Goal: Transaction & Acquisition: Register for event/course

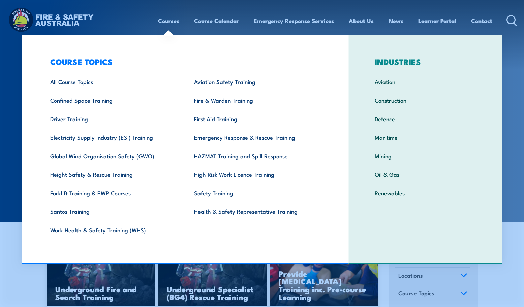
click at [168, 21] on link "Courses" at bounding box center [168, 21] width 21 height 18
click at [171, 20] on link "Courses" at bounding box center [168, 21] width 21 height 18
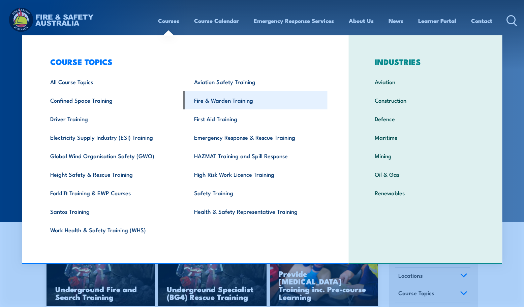
click at [198, 101] on link "Fire & Warden Training" at bounding box center [256, 100] width 144 height 19
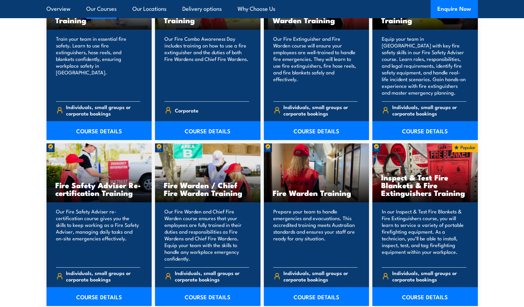
scroll to position [809, 0]
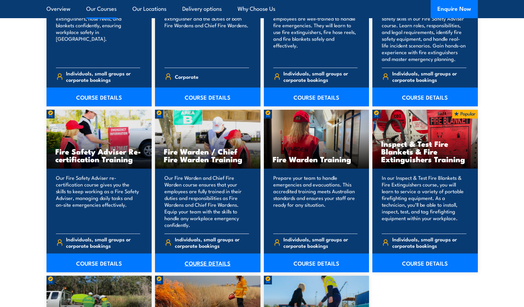
click at [215, 264] on link "COURSE DETAILS" at bounding box center [207, 263] width 105 height 19
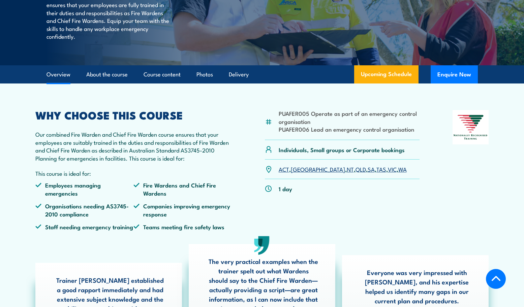
scroll to position [168, 0]
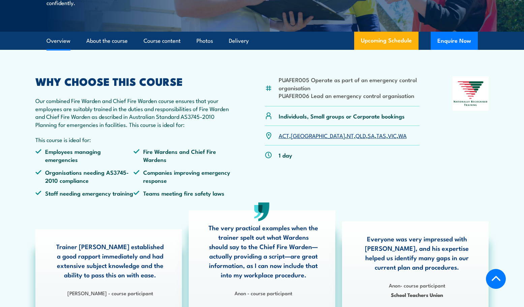
click at [398, 139] on link "WA" at bounding box center [402, 135] width 8 height 8
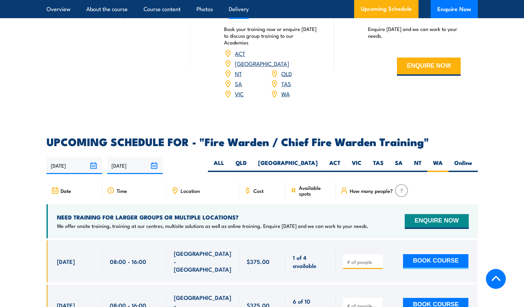
scroll to position [991, 0]
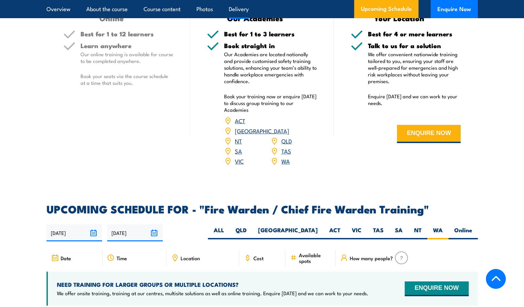
click at [187, 255] on span "Location" at bounding box center [190, 258] width 19 height 6
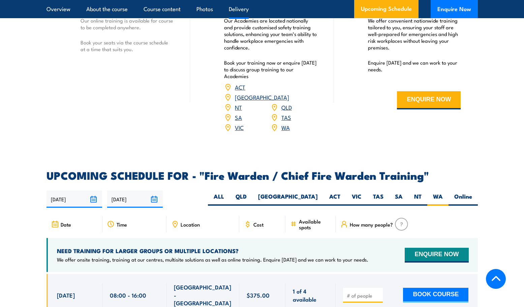
scroll to position [1059, 0]
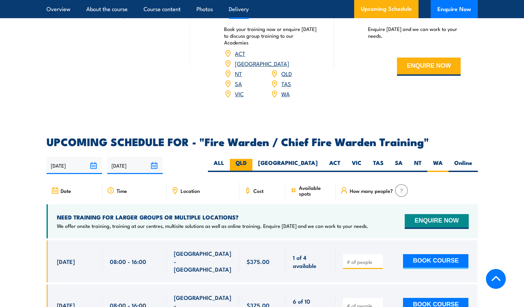
click at [252, 162] on label "QLD" at bounding box center [241, 165] width 23 height 13
click at [251, 162] on input "QLD" at bounding box center [249, 161] width 4 height 4
radio input "true"
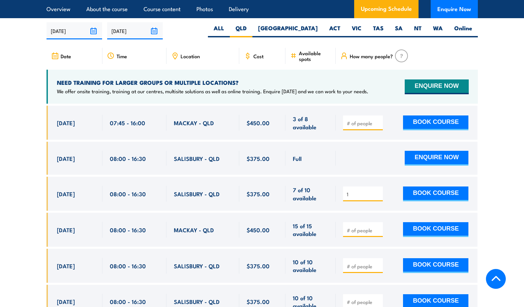
type input "1"
click at [379, 191] on input "1" at bounding box center [364, 194] width 34 height 7
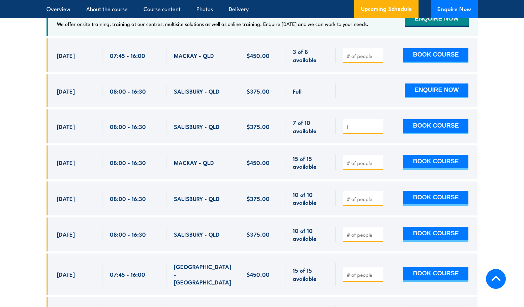
scroll to position [1227, 0]
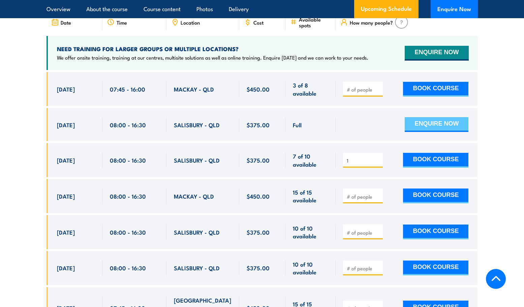
click at [452, 122] on button "ENQUIRE NOW" at bounding box center [437, 124] width 64 height 15
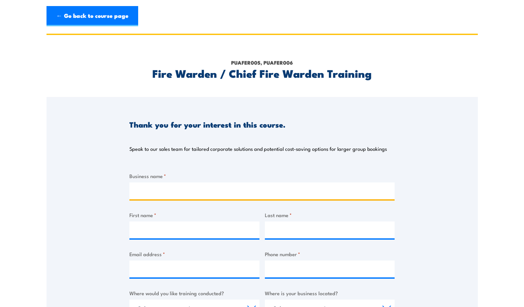
click at [135, 193] on input "Business name *" at bounding box center [261, 191] width 265 height 17
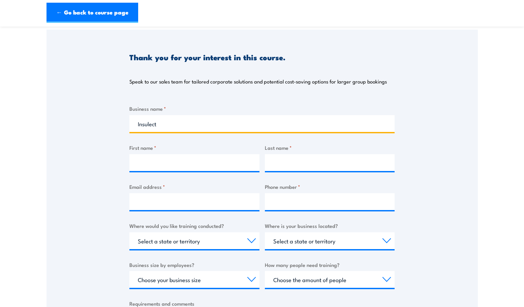
scroll to position [101, 0]
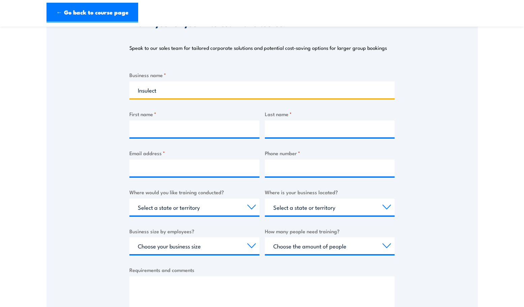
type input "Insulect"
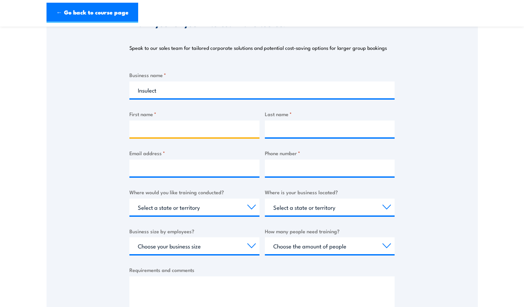
click at [152, 130] on input "First name *" at bounding box center [194, 129] width 130 height 17
type input "[PERSON_NAME]"
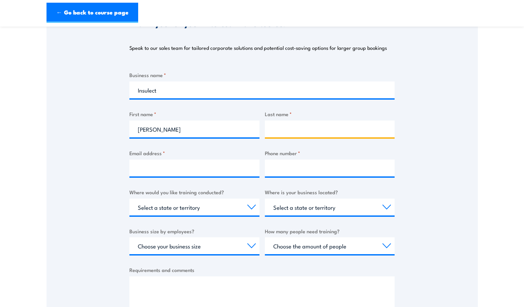
click at [328, 134] on input "Last name *" at bounding box center [330, 129] width 130 height 17
type input "[PERSON_NAME]"
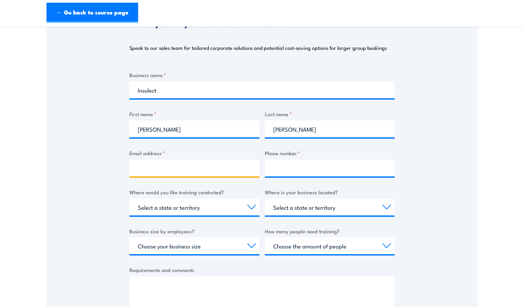
click at [154, 161] on input "Email address *" at bounding box center [194, 168] width 130 height 17
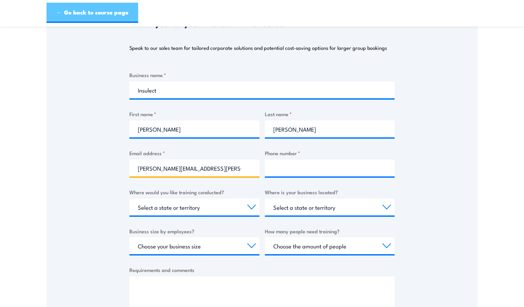
type input "[PERSON_NAME][EMAIL_ADDRESS][PERSON_NAME][DOMAIN_NAME]"
click at [67, 12] on link "← Go back to course page" at bounding box center [92, 13] width 92 height 20
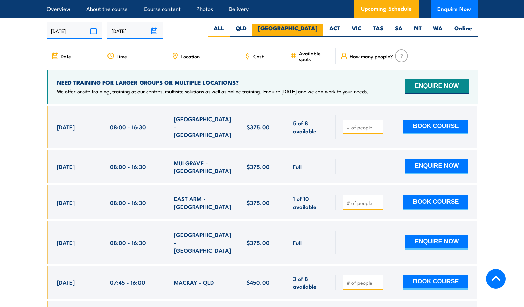
click at [311, 27] on label "NSW" at bounding box center [287, 30] width 71 height 13
click at [318, 27] on input "NSW" at bounding box center [320, 26] width 4 height 4
radio input "true"
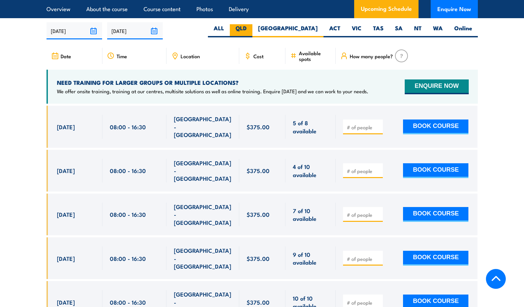
click at [252, 28] on label "QLD" at bounding box center [241, 30] width 23 height 13
click at [251, 28] on input "QLD" at bounding box center [249, 26] width 4 height 4
radio input "true"
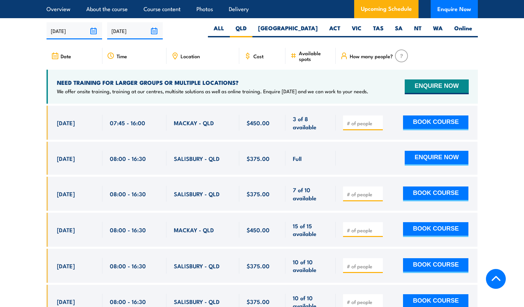
click at [361, 192] on input "number" at bounding box center [364, 194] width 34 height 7
click at [377, 191] on input "1" at bounding box center [364, 194] width 34 height 7
type input "2"
click at [377, 191] on input "2" at bounding box center [364, 194] width 34 height 7
click at [422, 190] on button "BOOK COURSE" at bounding box center [435, 194] width 65 height 15
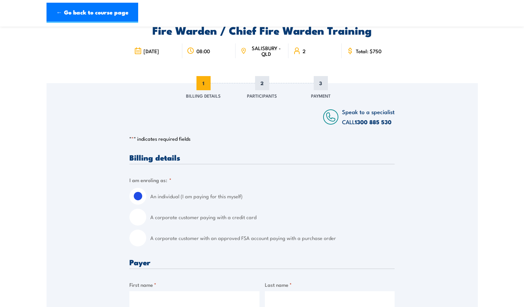
scroll to position [67, 0]
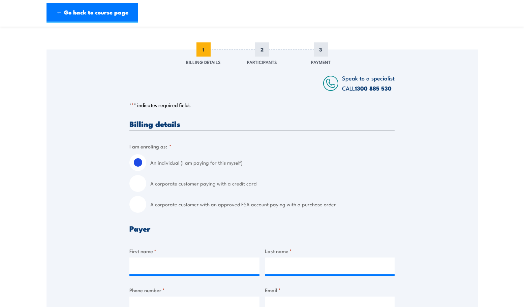
click at [135, 183] on input "A corporate customer paying with a credit card" at bounding box center [137, 183] width 17 height 17
radio input "true"
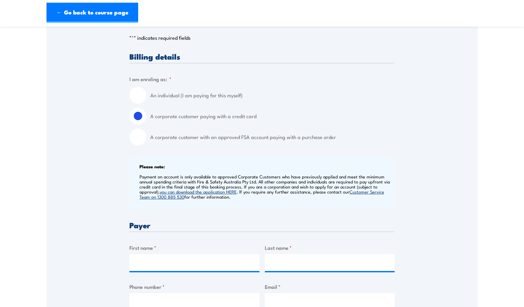
scroll to position [168, 0]
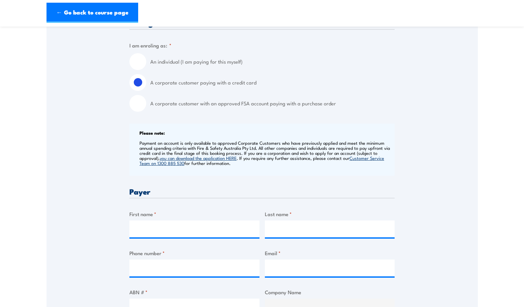
click at [142, 61] on input "An individual (I am paying for this myself)" at bounding box center [137, 61] width 17 height 17
radio input "true"
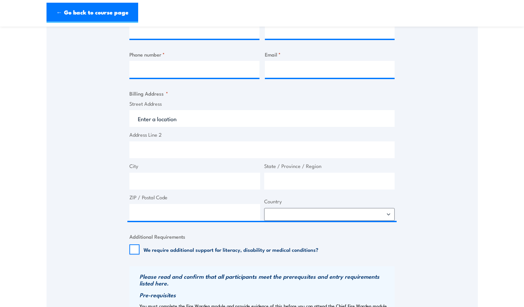
scroll to position [236, 0]
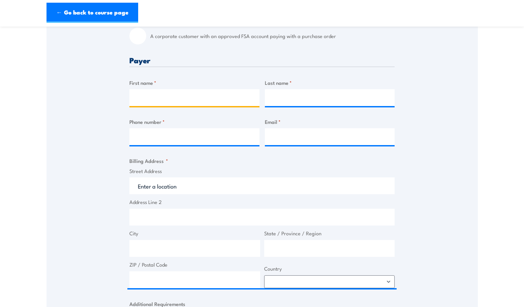
click at [176, 97] on input "First name *" at bounding box center [194, 97] width 130 height 17
type input "Kelly"
click at [277, 95] on input "Last name *" at bounding box center [330, 97] width 130 height 17
click at [283, 99] on input "Wil;ding" at bounding box center [330, 97] width 130 height 17
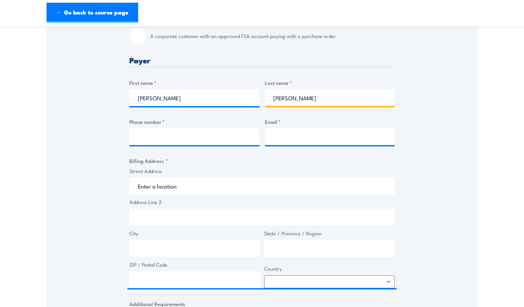
type input "Wilding"
click at [165, 140] on input "Phone number *" at bounding box center [194, 136] width 130 height 17
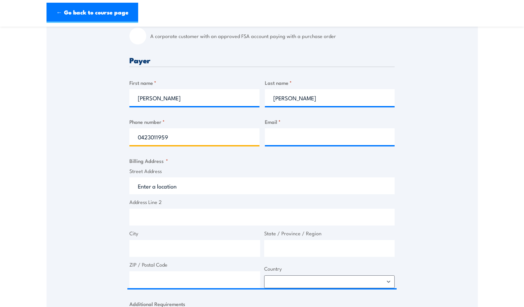
type input "0423011959"
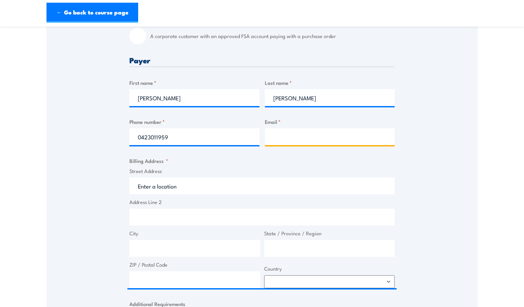
click at [291, 139] on input "Email *" at bounding box center [330, 136] width 130 height 17
type input "kelly.wilding@insulect.com"
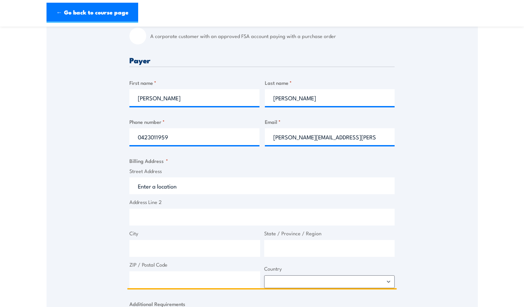
click at [145, 187] on input "Street Address" at bounding box center [261, 186] width 265 height 17
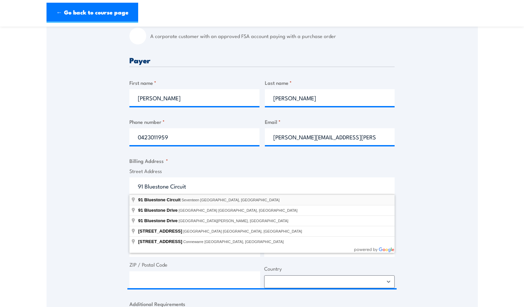
type input "91 Bluestone Circuit, Seventeen Mile Rocks QLD, Australia"
type input "91 Bluestone Cct"
type input "Seventeen Mile Rocks"
type input "Queensland"
type input "4073"
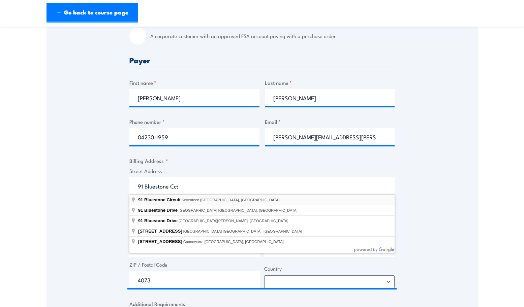
select select "Australia"
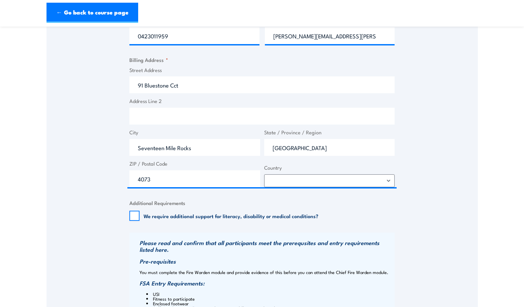
scroll to position [371, 0]
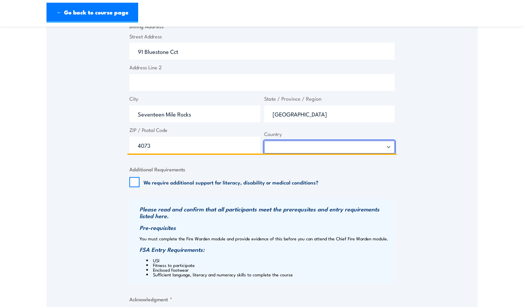
click at [316, 145] on select "Afghanistan Albania Algeria American Samoa Andorra Angola Anguilla Antarctica A…" at bounding box center [329, 147] width 131 height 13
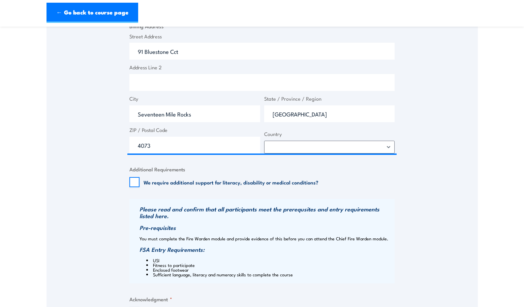
click at [285, 167] on fieldset "Additional Requirements We require additional support for literacy, disability …" at bounding box center [261, 176] width 265 height 22
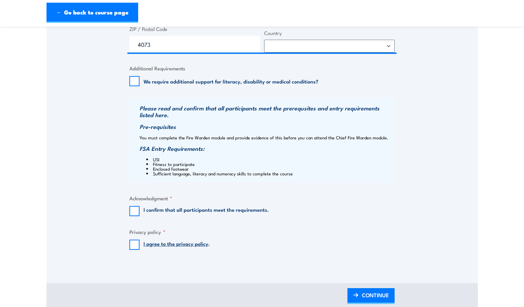
scroll to position [505, 0]
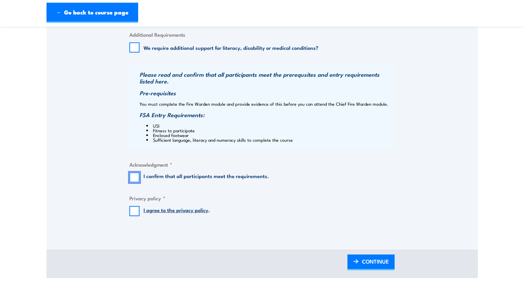
click at [133, 176] on input "I confirm that all participants meet the requirements." at bounding box center [134, 177] width 10 height 10
checkbox input "true"
click at [134, 211] on input "I agree to the privacy policy ." at bounding box center [134, 211] width 10 height 10
checkbox input "true"
click at [362, 260] on span "CONTINUE" at bounding box center [375, 262] width 27 height 18
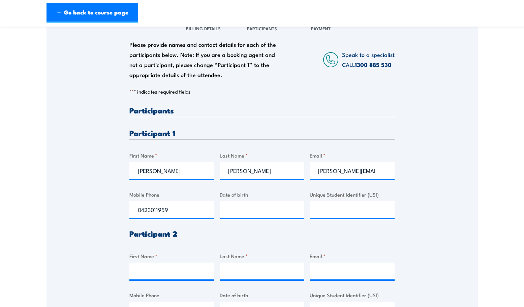
scroll to position [135, 0]
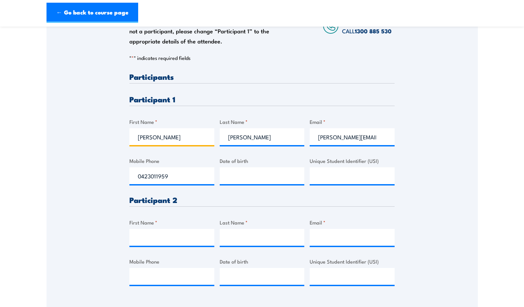
drag, startPoint x: 144, startPoint y: 137, endPoint x: 137, endPoint y: 137, distance: 6.4
click at [137, 137] on input "Kelly" at bounding box center [171, 136] width 85 height 17
click at [143, 136] on input "BRad" at bounding box center [171, 136] width 85 height 17
type input "Brad"
drag, startPoint x: 251, startPoint y: 137, endPoint x: 227, endPoint y: 137, distance: 23.9
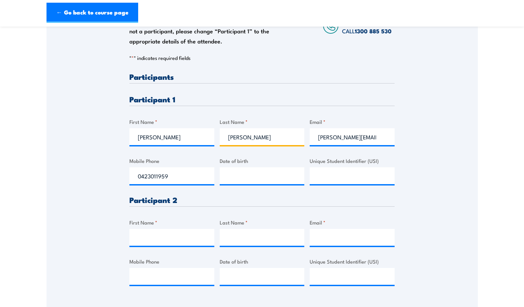
click at [227, 137] on input "Wilding" at bounding box center [262, 136] width 85 height 17
type input "Surman"
click at [357, 137] on input "kelly.wilding@insulect.com" at bounding box center [352, 136] width 85 height 17
drag, startPoint x: 349, startPoint y: 138, endPoint x: 321, endPoint y: 140, distance: 27.4
click at [321, 140] on input "kelly.wilding@insulect.com" at bounding box center [352, 136] width 85 height 17
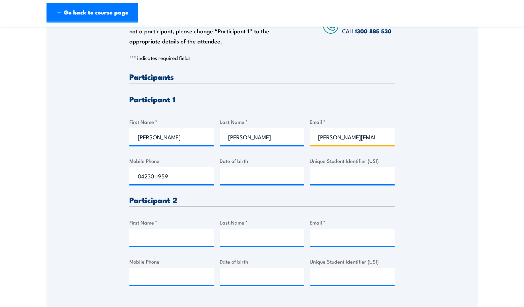
type input "brad.surman@insulect.com"
drag, startPoint x: 182, startPoint y: 180, endPoint x: 136, endPoint y: 172, distance: 46.7
click at [136, 172] on input "0423011959" at bounding box center [171, 175] width 85 height 17
type input "0402060684"
type input "__/__/____"
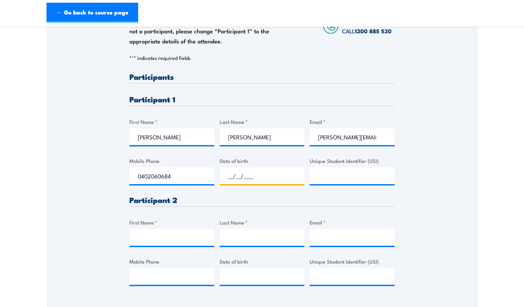
click at [239, 177] on input "__/__/____" at bounding box center [262, 175] width 85 height 17
click at [37, 58] on section "Fire Warden / Chief Fire Warden Training 08:00 2 "" at bounding box center [262, 123] width 524 height 448
click at [254, 178] on input "__/__/____" at bounding box center [262, 175] width 85 height 17
type input "29/06/1981"
click at [261, 156] on div "Please provide names and contact details for each of the participants below. No…" at bounding box center [261, 185] width 265 height 224
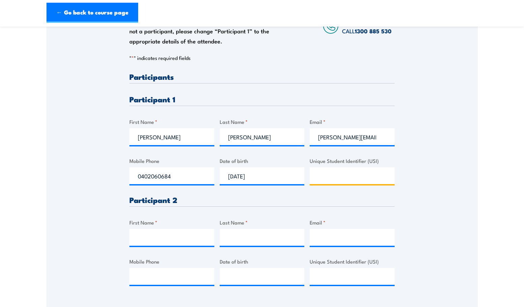
click at [329, 176] on input "Unique Student Identifier (USI)" at bounding box center [352, 175] width 85 height 17
paste input "VV94L4AQMC"
type input "VV94L4AQMC"
click at [391, 195] on div "Please provide names and contact details for each of the participants below. No…" at bounding box center [261, 185] width 265 height 224
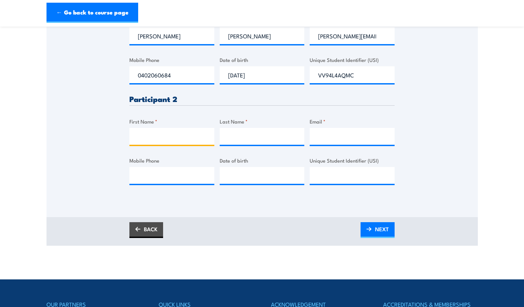
click at [143, 136] on input "First Name *" at bounding box center [171, 136] width 85 height 17
type input "r"
drag, startPoint x: 159, startPoint y: 139, endPoint x: 137, endPoint y: 138, distance: 21.6
click at [137, 138] on input "Ram" at bounding box center [171, 136] width 85 height 17
type input "Sathyanarayana Ram"
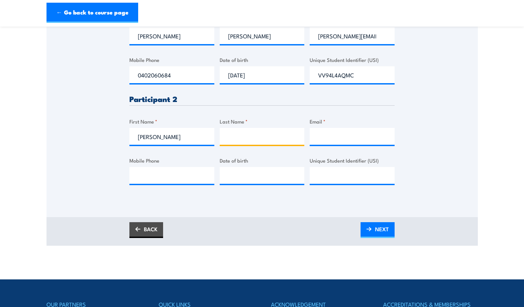
click at [257, 135] on input "Last Name *" at bounding box center [262, 136] width 85 height 17
type input "Ellimisetty"
click at [152, 180] on input "Mobile Phone" at bounding box center [171, 175] width 85 height 17
type input "0416813747"
click at [237, 177] on input "__/__/____" at bounding box center [262, 175] width 85 height 17
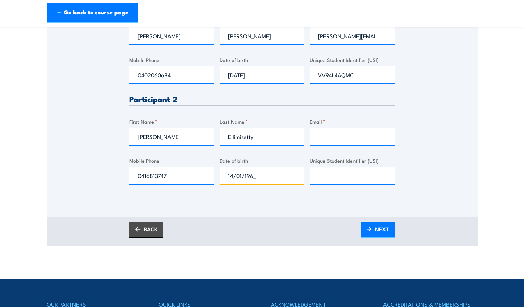
type input "14/01/1969"
click at [339, 178] on input "Unique Student Identifier (USI)" at bounding box center [352, 175] width 85 height 17
paste input "F3XW6MS9C9"
type input "F3XW6MS9C9"
click at [90, 81] on div "Please provide names and contact details for each of the participants below. No…" at bounding box center [261, 39] width 431 height 317
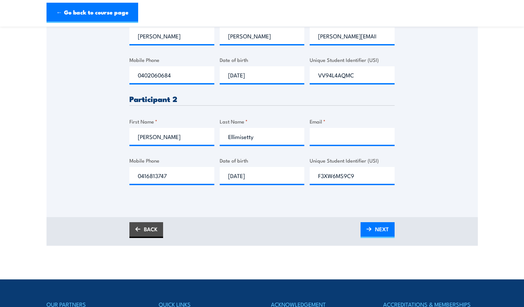
click at [427, 176] on div "Please provide names and contact details for each of the participants below. No…" at bounding box center [261, 39] width 431 height 317
click at [318, 137] on input "Email *" at bounding box center [352, 136] width 85 height 17
type input "ram@insulect.com"
click at [381, 229] on span "NEXT" at bounding box center [382, 229] width 14 height 18
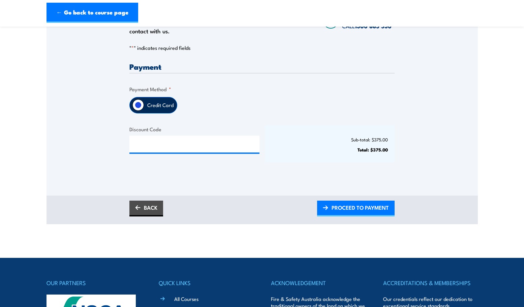
scroll to position [168, 0]
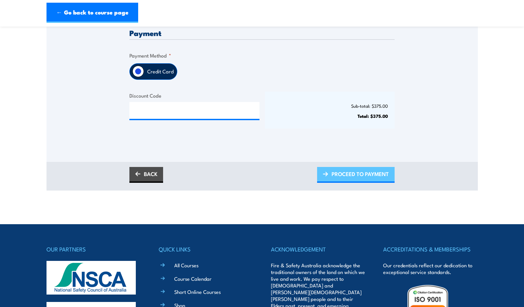
click at [373, 174] on span "PROCEED TO PAYMENT" at bounding box center [359, 174] width 57 height 18
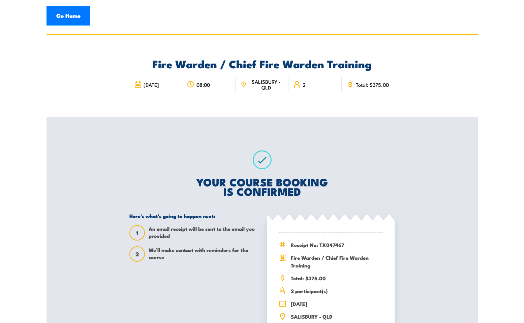
scroll to position [34, 0]
